Goal: Use online tool/utility

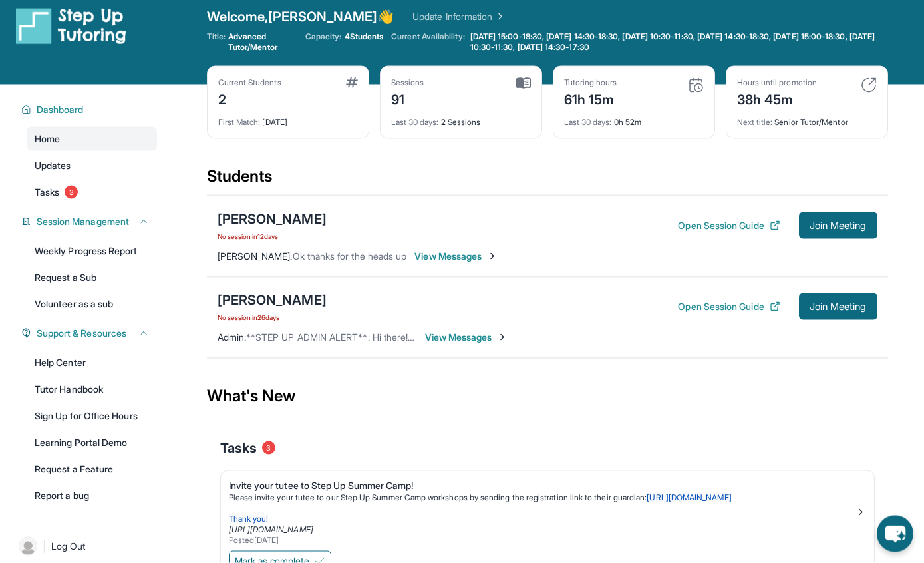
scroll to position [12, 0]
click at [468, 255] on span "View Messages" at bounding box center [456, 255] width 83 height 13
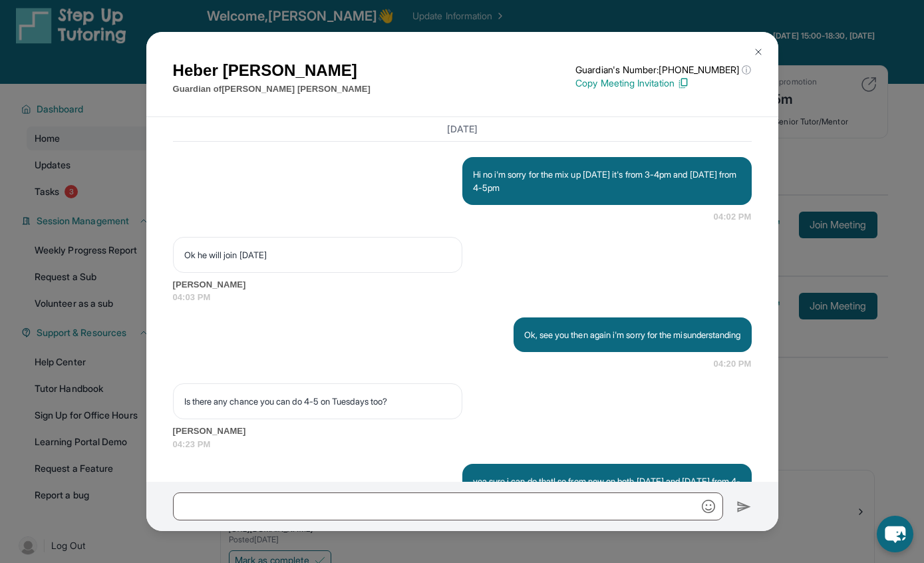
scroll to position [4602, 0]
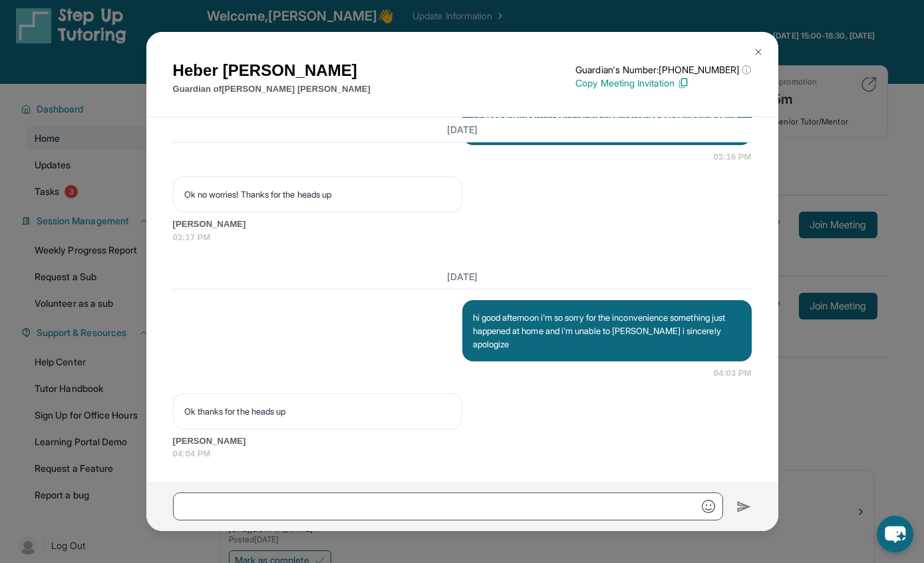
click at [763, 53] on img at bounding box center [758, 52] width 11 height 11
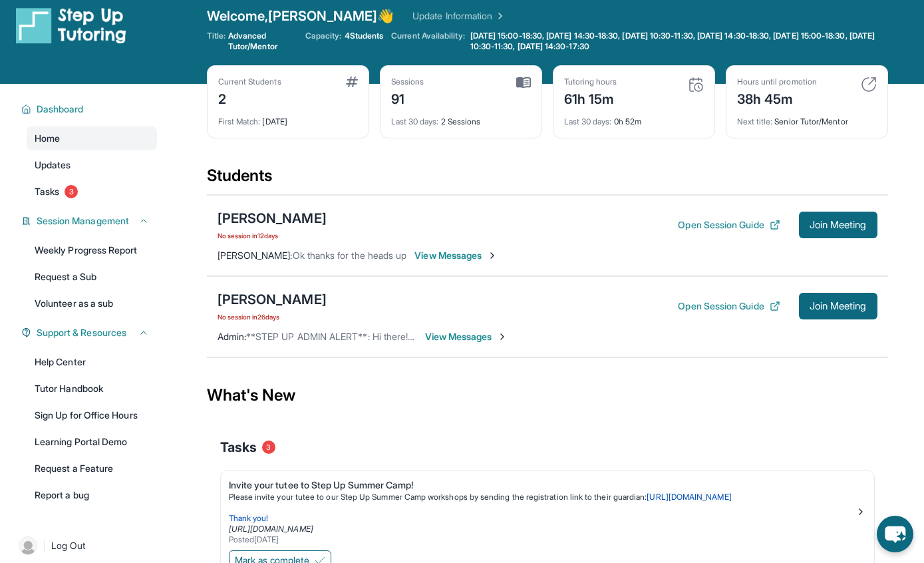
click at [729, 231] on button "Open Session Guide" at bounding box center [729, 224] width 102 height 13
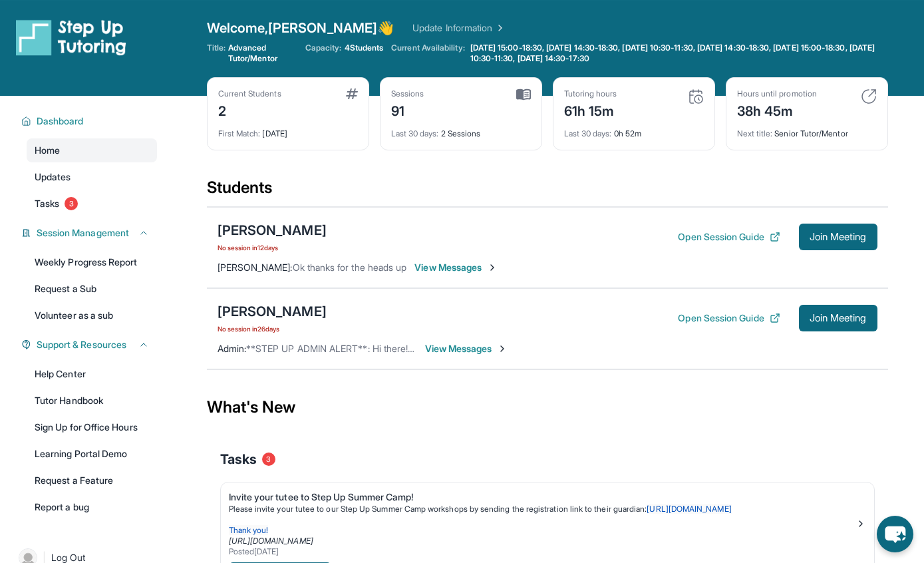
scroll to position [2, 0]
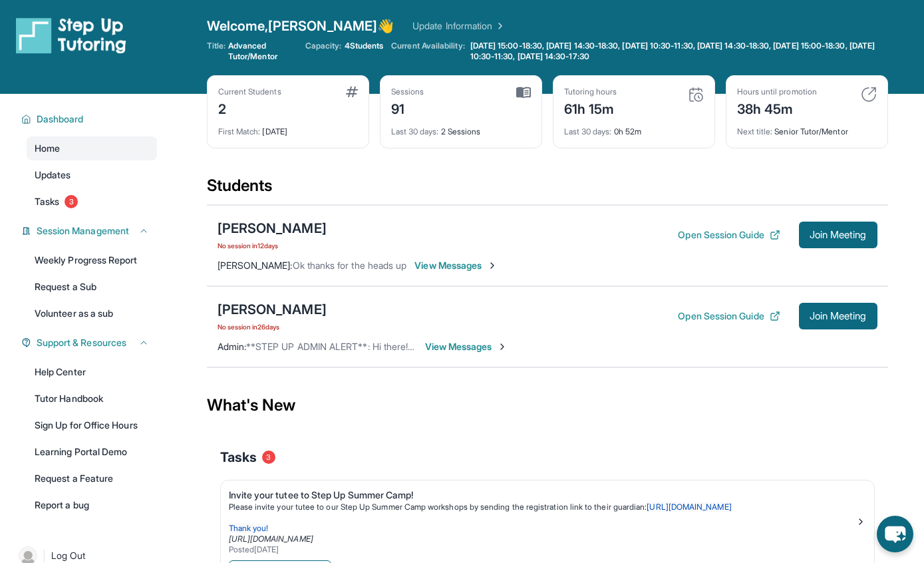
click at [819, 233] on span "Join Meeting" at bounding box center [838, 235] width 57 height 8
click at [271, 220] on div "Nathan Rosa" at bounding box center [272, 228] width 109 height 19
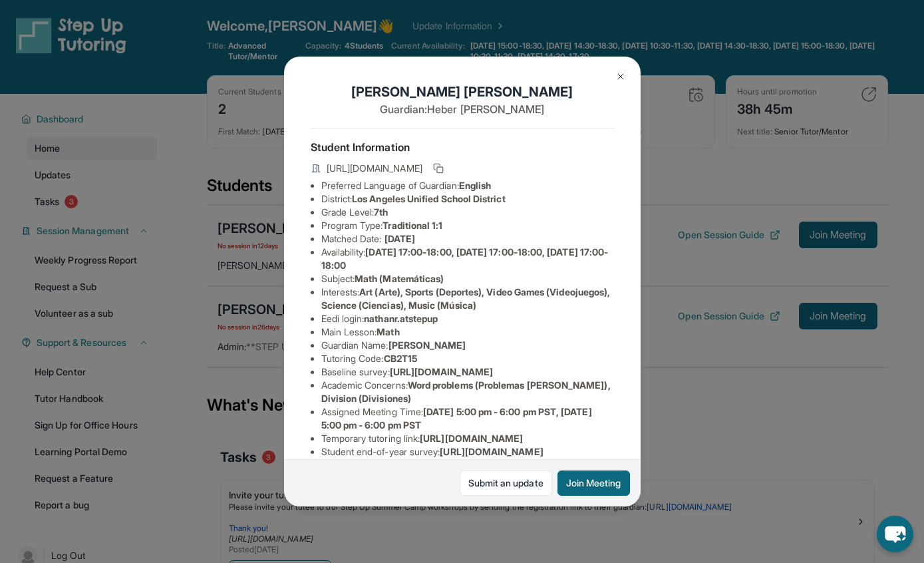
scroll to position [1, 0]
